Goal: Task Accomplishment & Management: Use online tool/utility

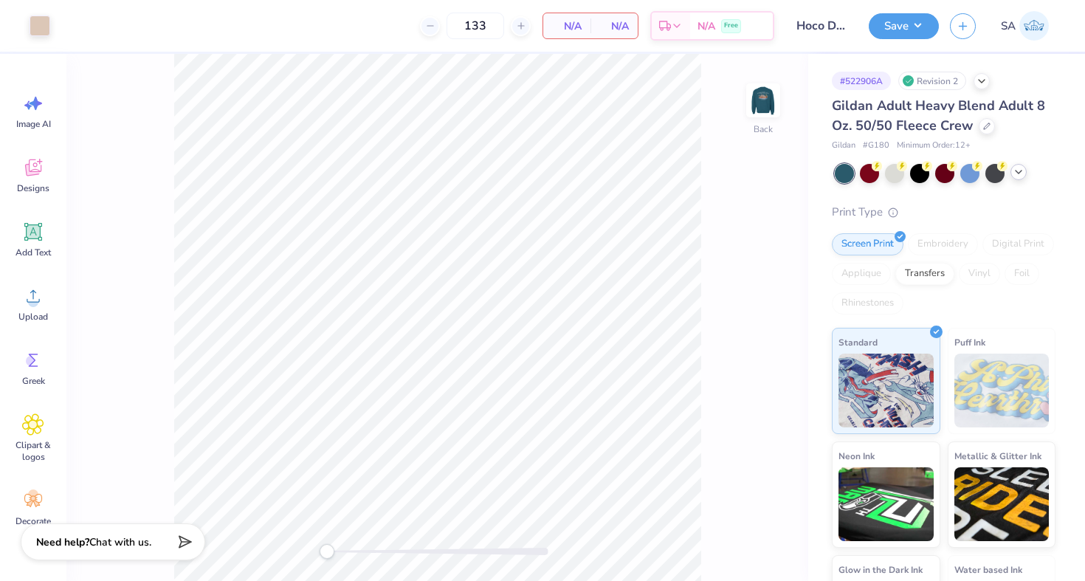
click at [1015, 176] on icon at bounding box center [1018, 172] width 12 height 12
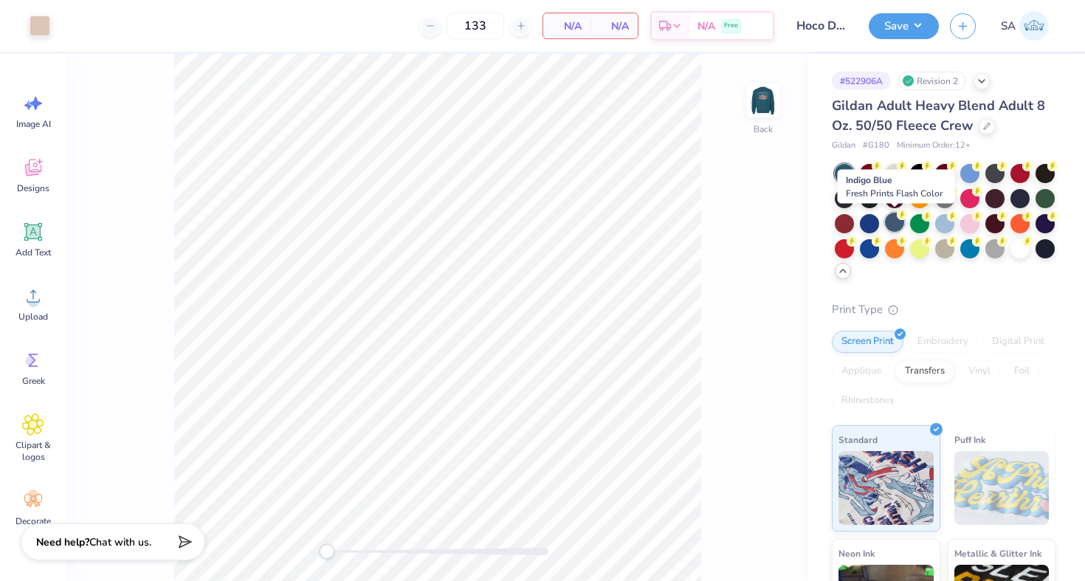
click at [898, 224] on div at bounding box center [894, 221] width 19 height 19
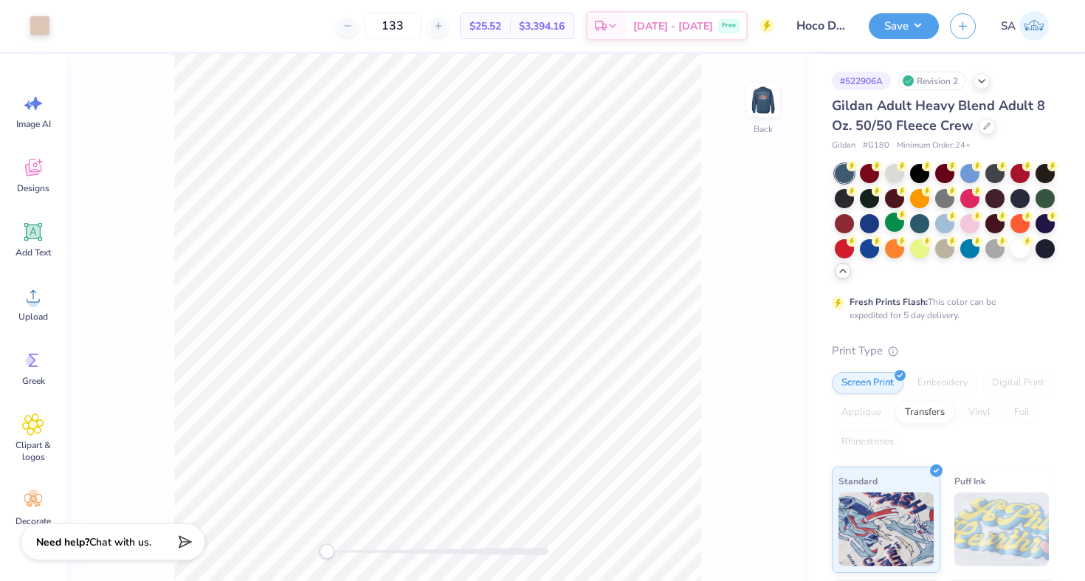
click at [897, 223] on div at bounding box center [894, 221] width 19 height 19
click at [896, 221] on div at bounding box center [894, 221] width 19 height 19
click at [919, 27] on button "Save" at bounding box center [903, 24] width 70 height 26
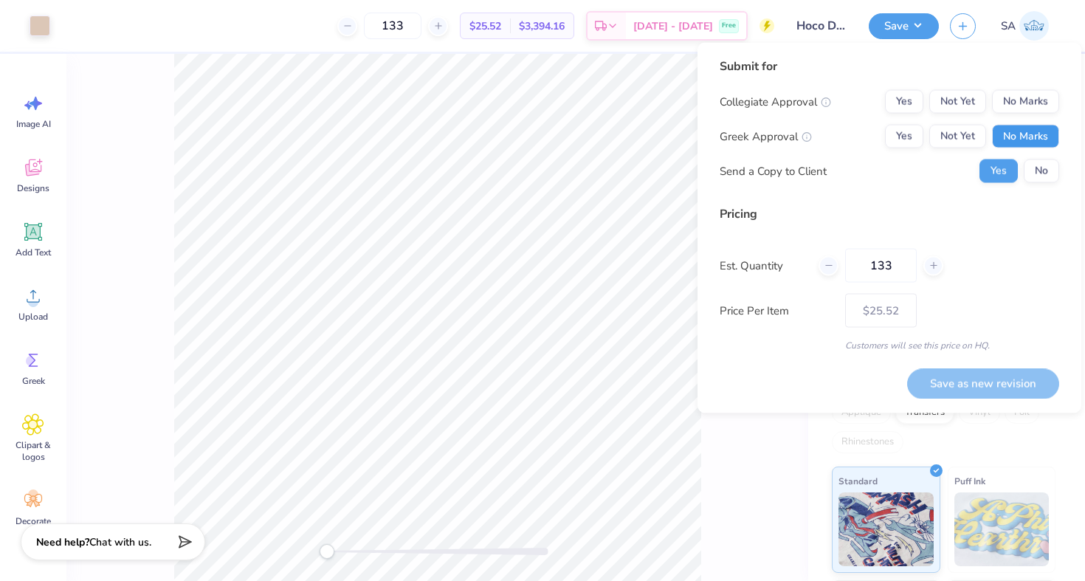
click at [1038, 139] on button "No Marks" at bounding box center [1025, 137] width 67 height 24
click at [1038, 91] on button "No Marks" at bounding box center [1025, 102] width 67 height 24
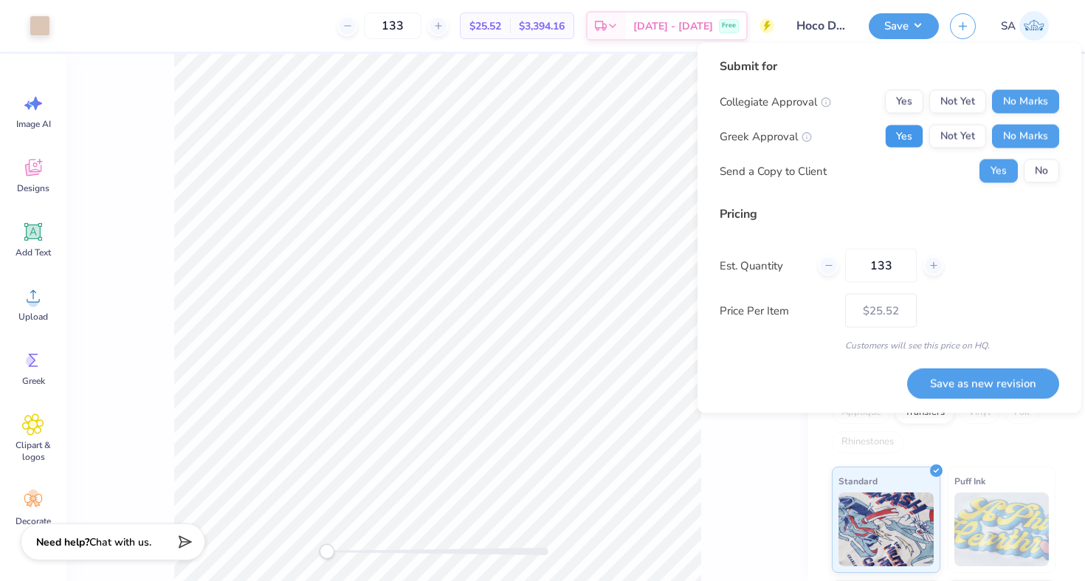
click at [910, 128] on button "Yes" at bounding box center [904, 137] width 38 height 24
click at [976, 382] on button "Save as new revision" at bounding box center [983, 383] width 152 height 30
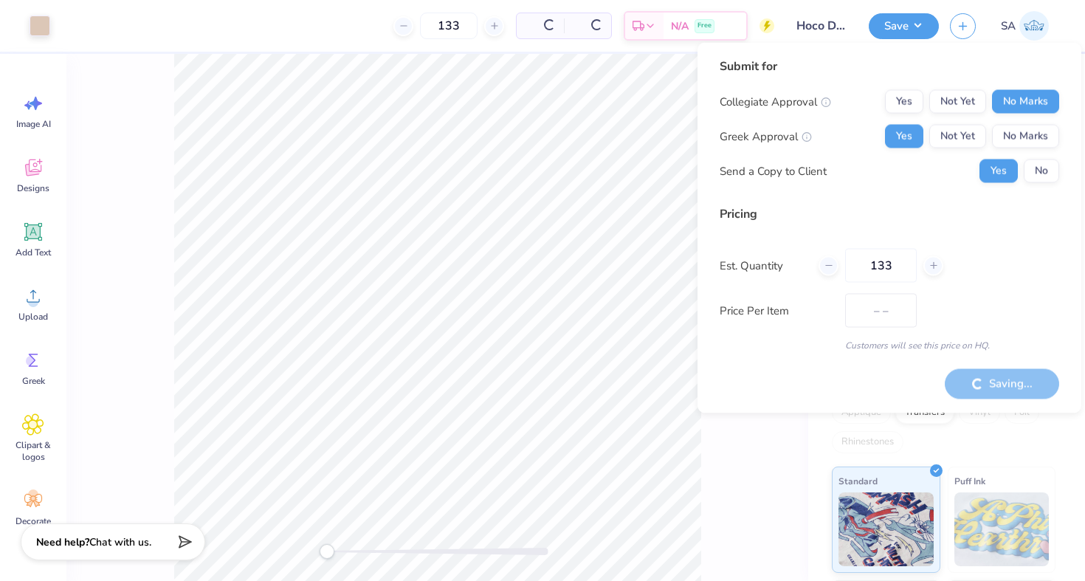
type input "$25.52"
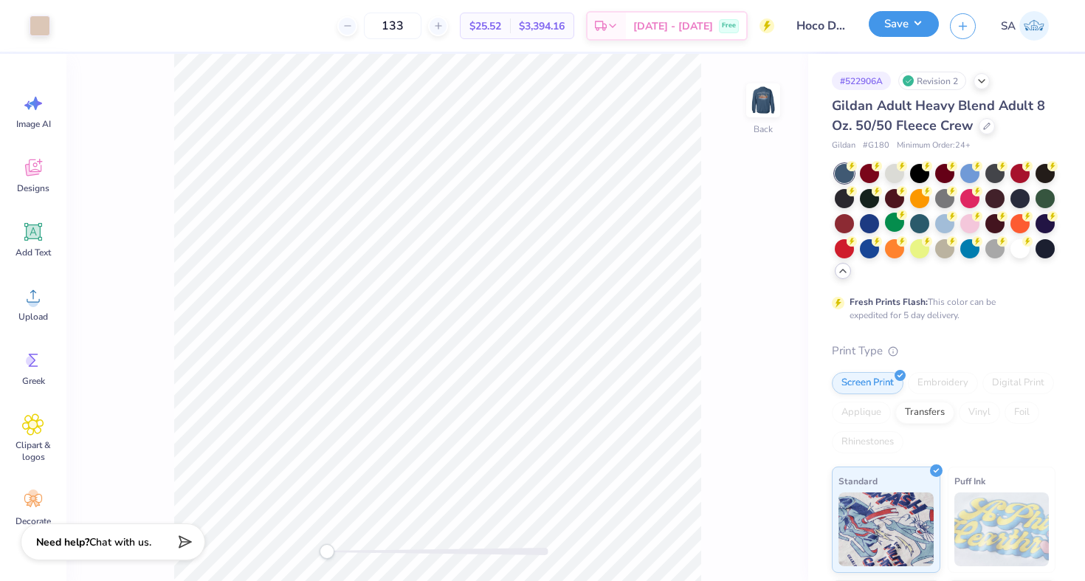
click at [923, 27] on button "Save" at bounding box center [903, 24] width 70 height 26
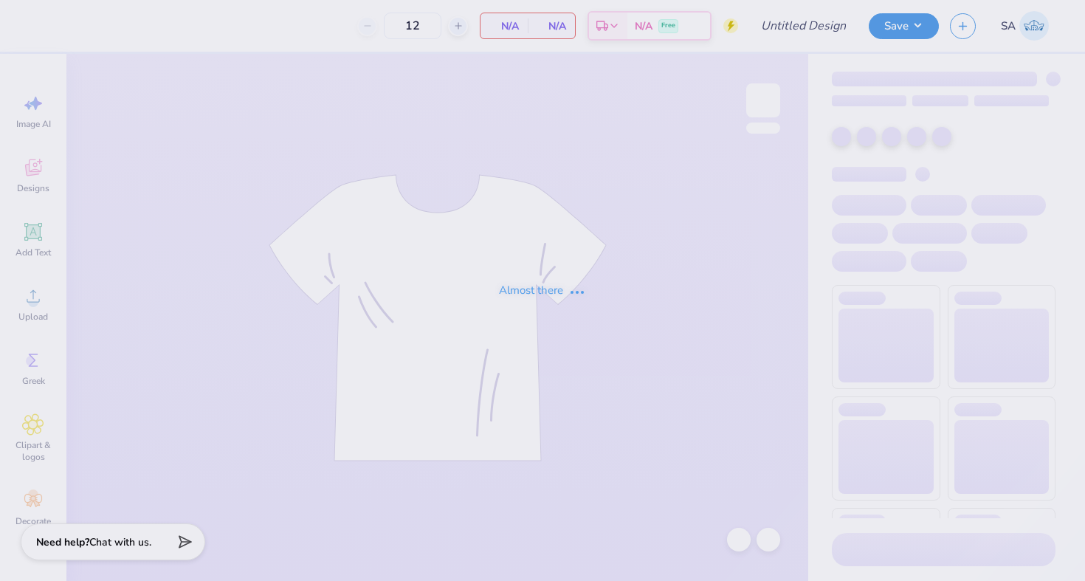
type input "really rough draft hoco sdt x ksig"
type input "100"
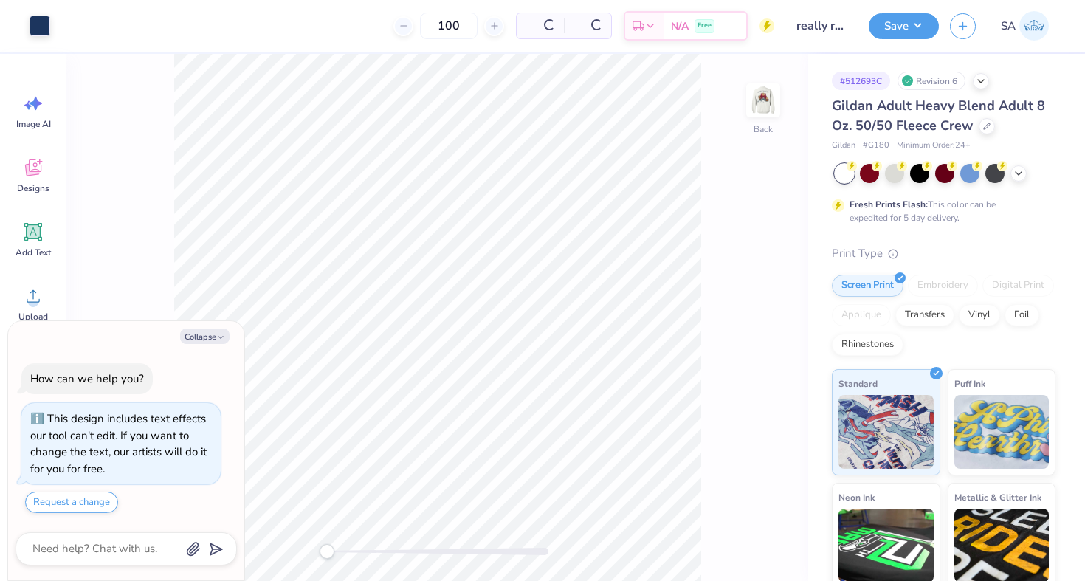
type textarea "x"
click at [421, 27] on input "100" at bounding box center [393, 26] width 58 height 27
type input "1"
type textarea "x"
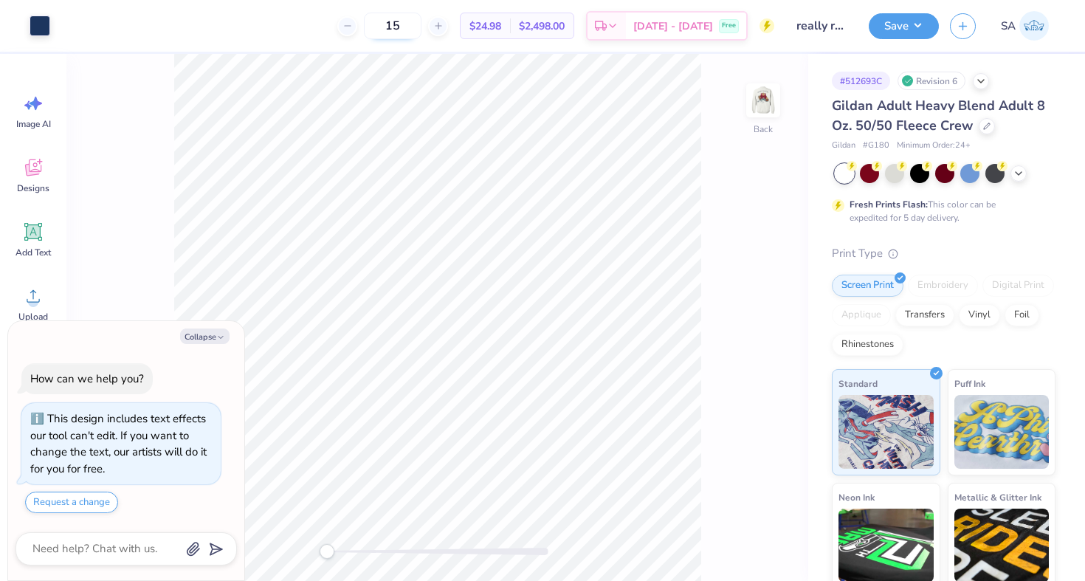
type input "150"
type textarea "x"
type input "150"
click at [920, 21] on button "Save" at bounding box center [903, 24] width 70 height 26
type textarea "x"
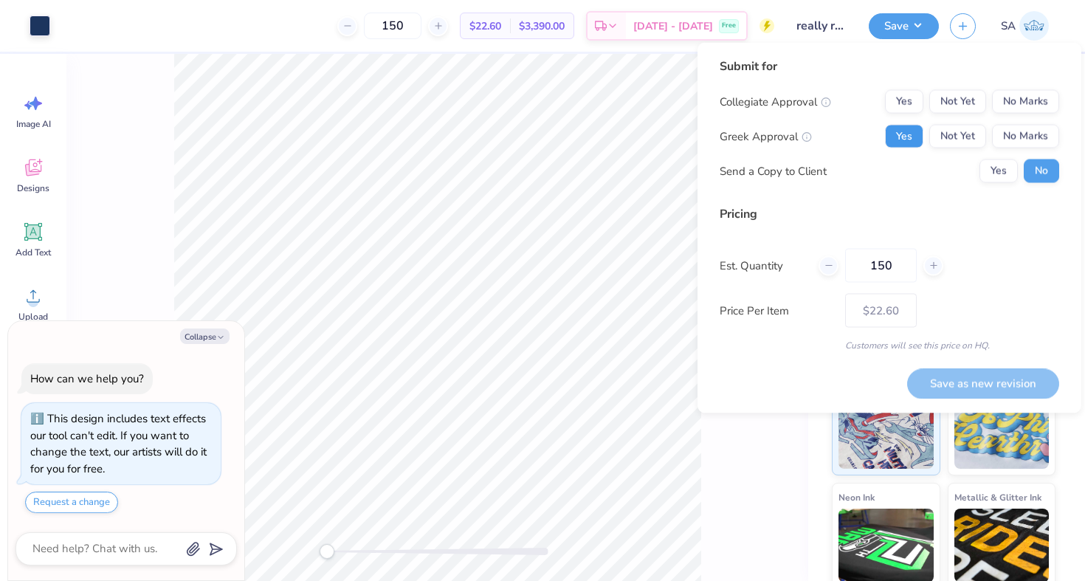
click at [910, 134] on button "Yes" at bounding box center [904, 137] width 38 height 24
click at [501, 32] on span "$22.60" at bounding box center [485, 25] width 32 height 15
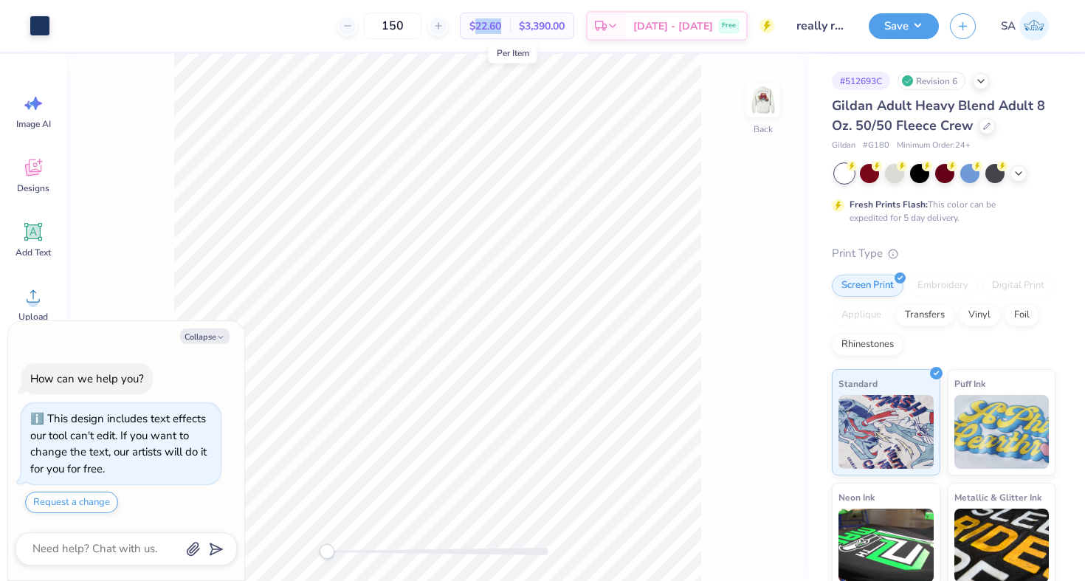
click at [501, 32] on span "$22.60" at bounding box center [485, 25] width 32 height 15
click at [544, 22] on div "$3,390.00 Total" at bounding box center [541, 25] width 63 height 25
